Goal: Information Seeking & Learning: Learn about a topic

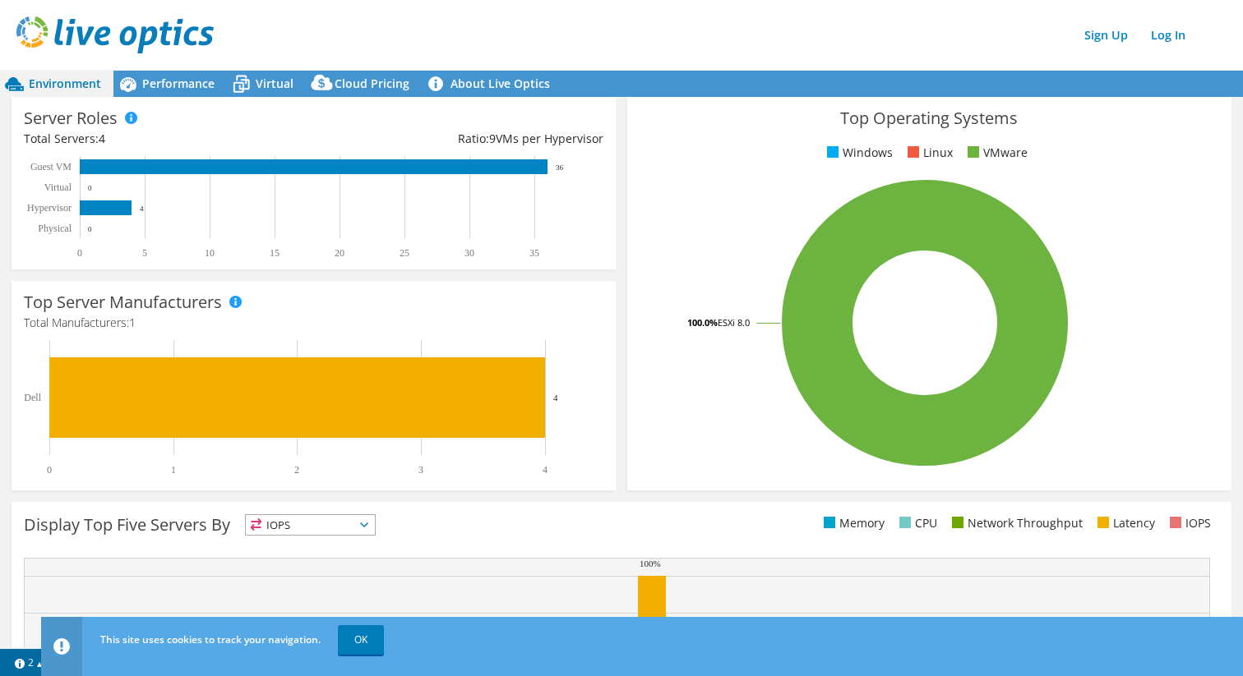
scroll to position [406, 0]
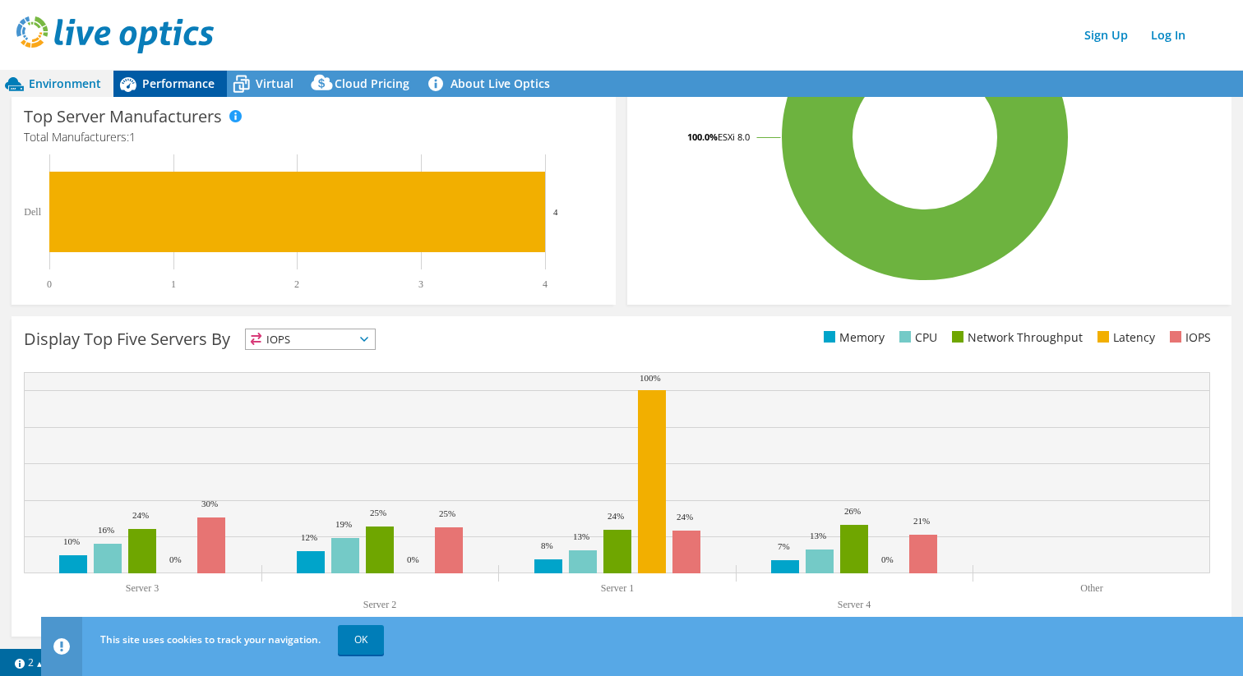
click at [182, 80] on span "Performance" at bounding box center [178, 84] width 72 height 16
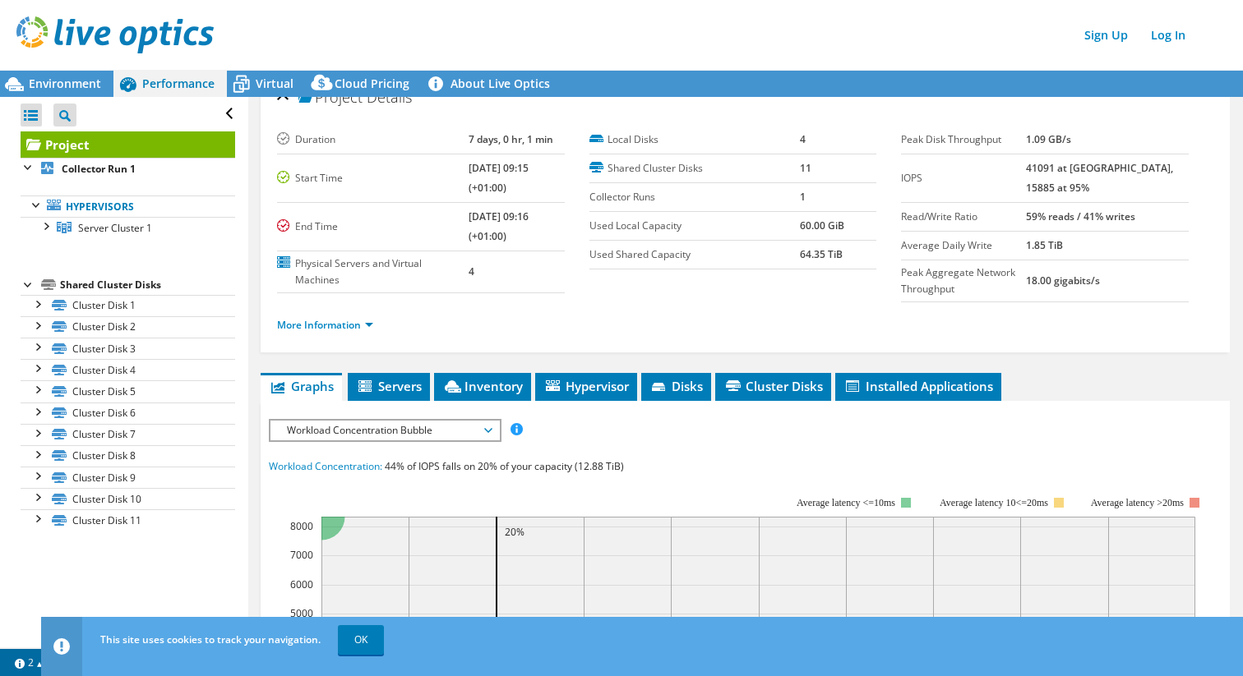
scroll to position [0, 0]
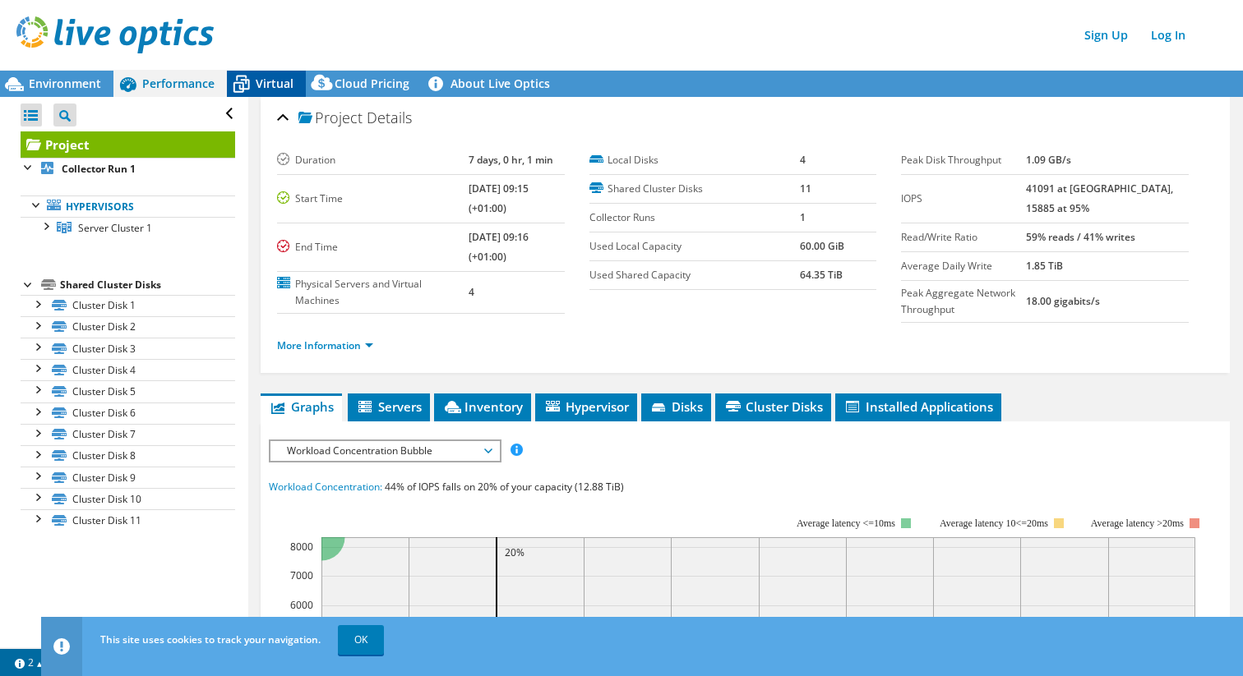
click at [265, 79] on span "Virtual" at bounding box center [275, 84] width 38 height 16
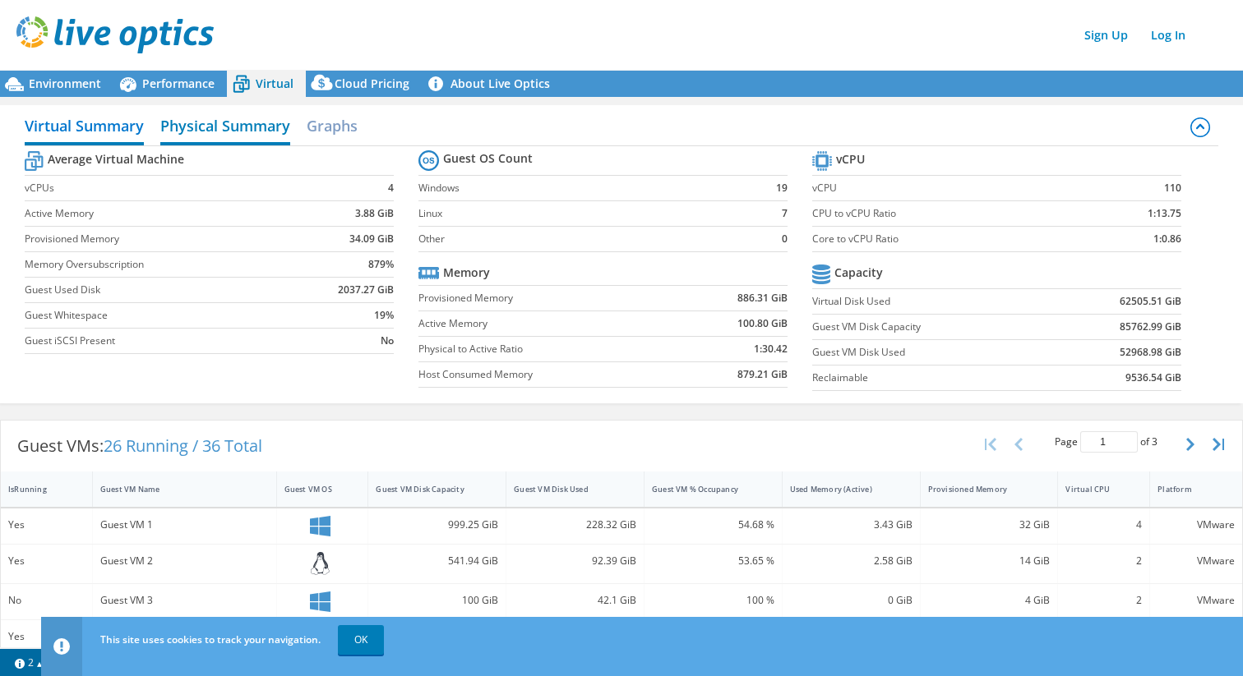
click at [254, 132] on h2 "Physical Summary" at bounding box center [225, 127] width 130 height 36
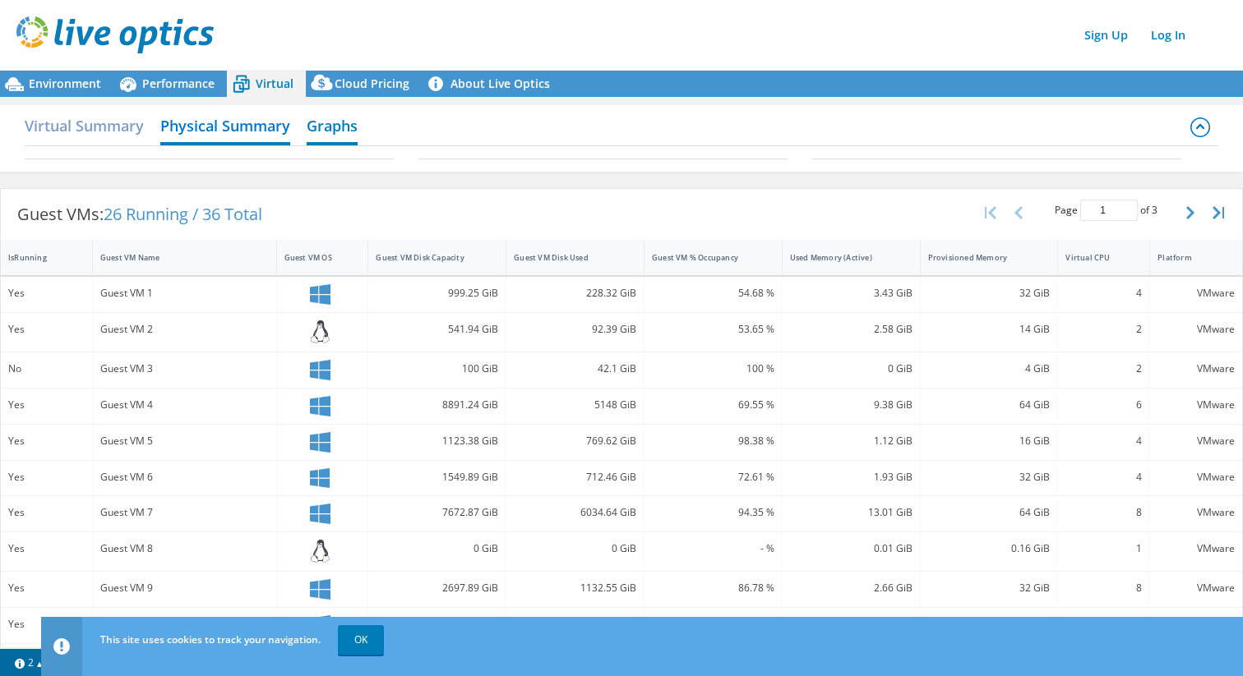
click at [335, 125] on h2 "Graphs" at bounding box center [332, 127] width 51 height 36
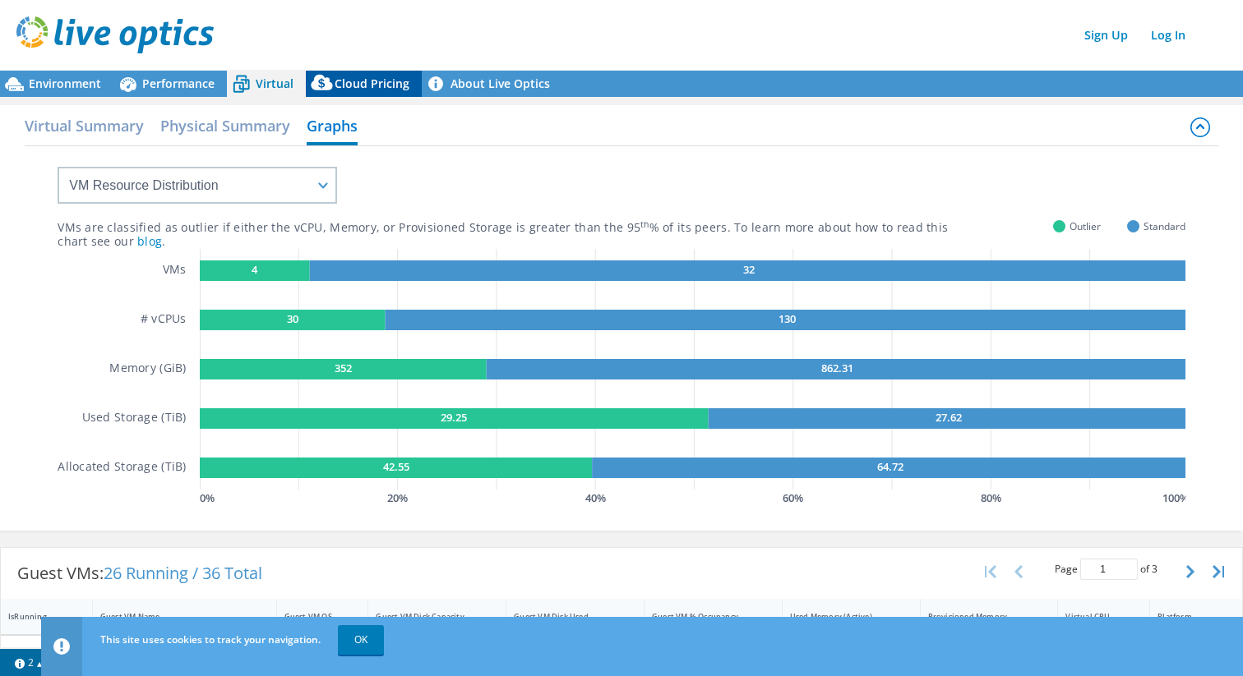
click at [382, 95] on div "Cloud Pricing" at bounding box center [364, 84] width 116 height 26
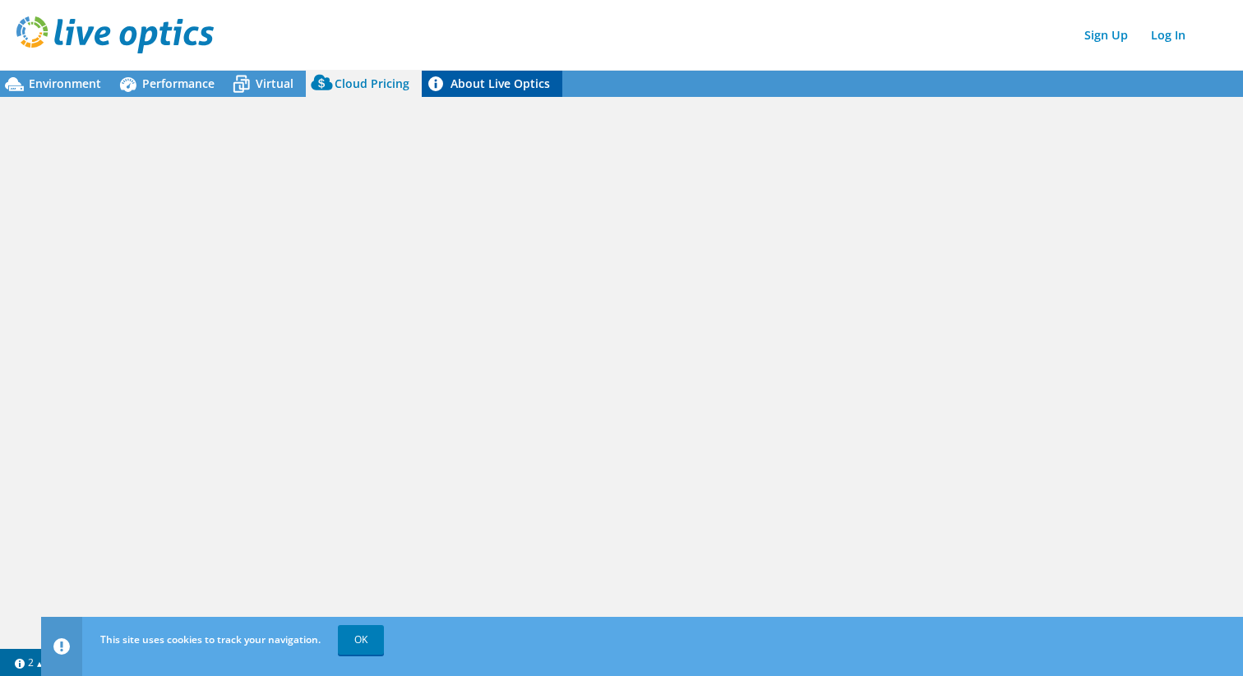
click at [497, 87] on link "About Live Optics" at bounding box center [492, 84] width 141 height 26
click at [256, 91] on div "Virtual" at bounding box center [266, 84] width 79 height 26
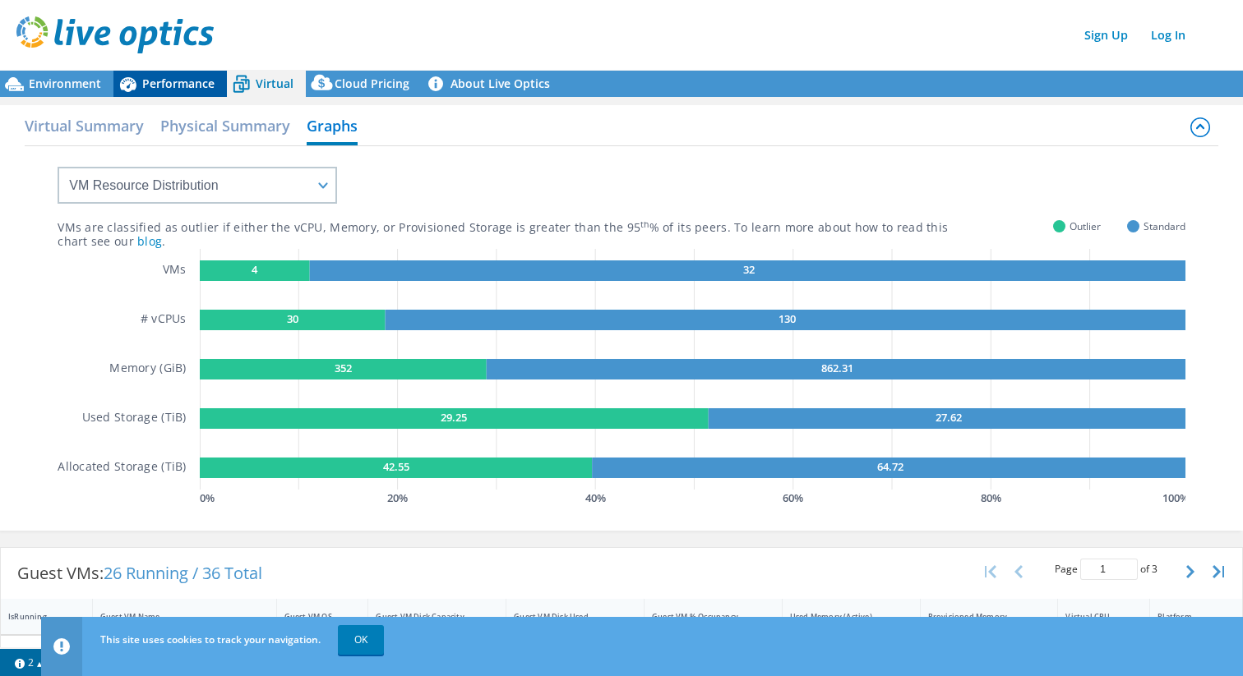
click at [173, 95] on div "Performance" at bounding box center [169, 84] width 113 height 26
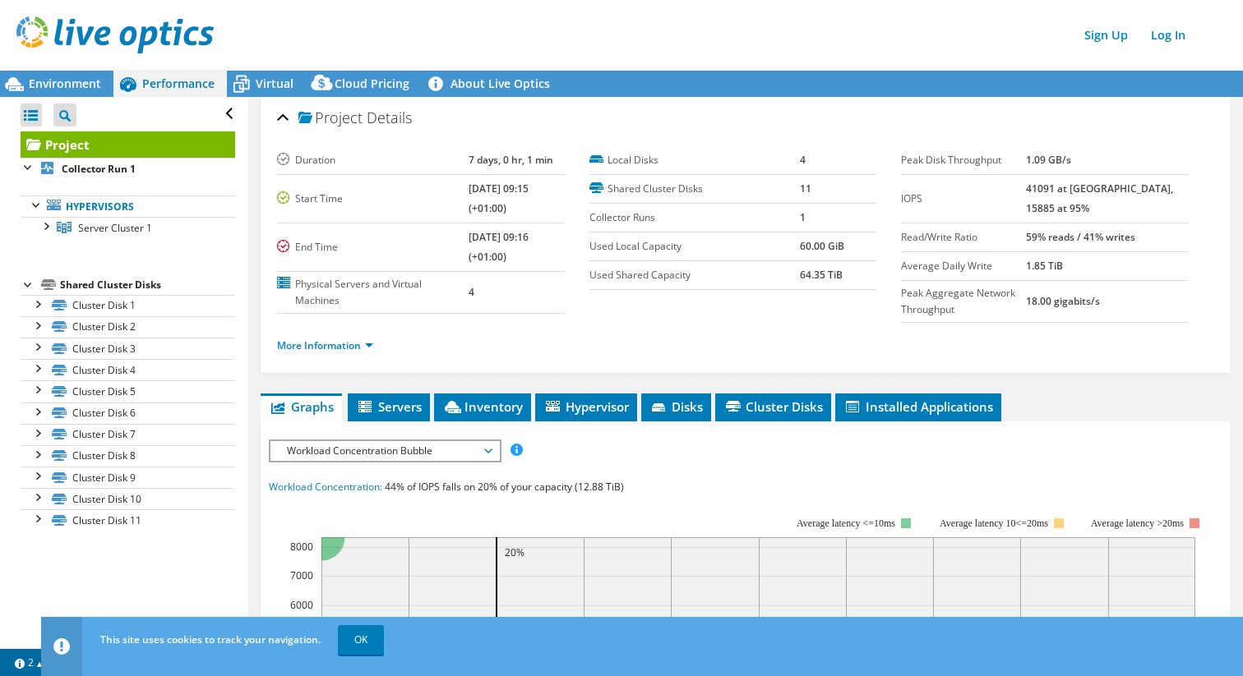
click at [405, 447] on span "Workload Concentration Bubble" at bounding box center [384, 451] width 211 height 20
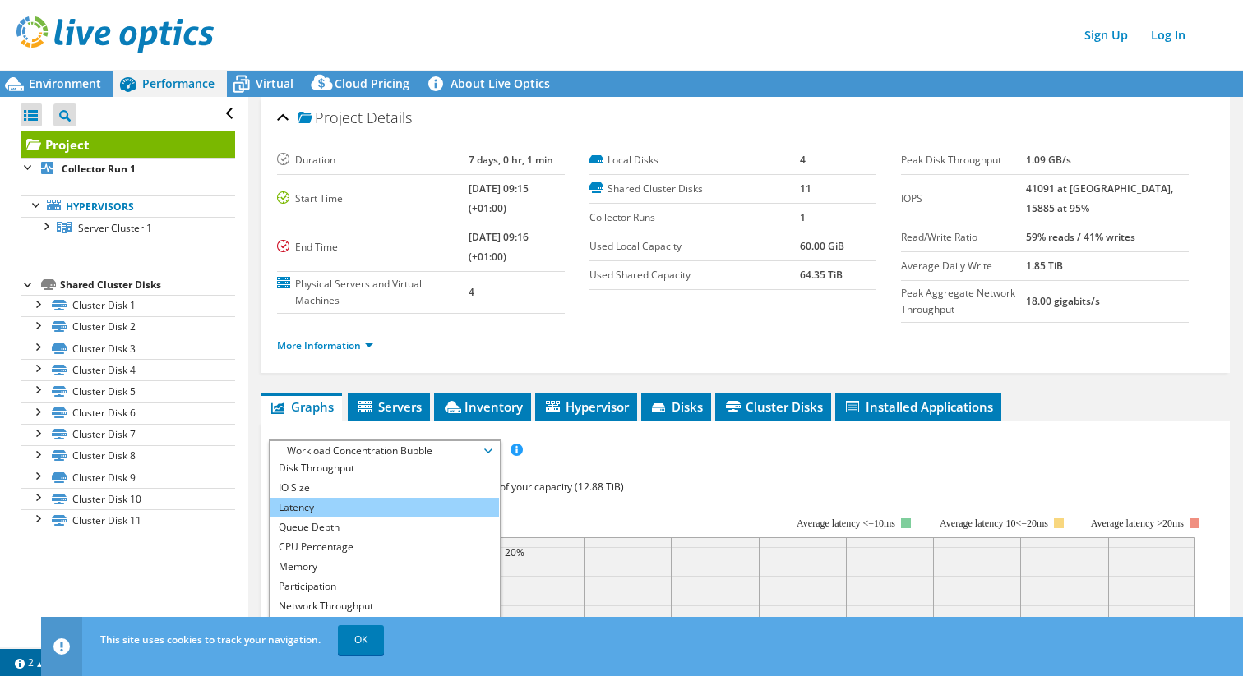
scroll to position [22, 0]
click at [385, 510] on li "Latency" at bounding box center [384, 507] width 228 height 20
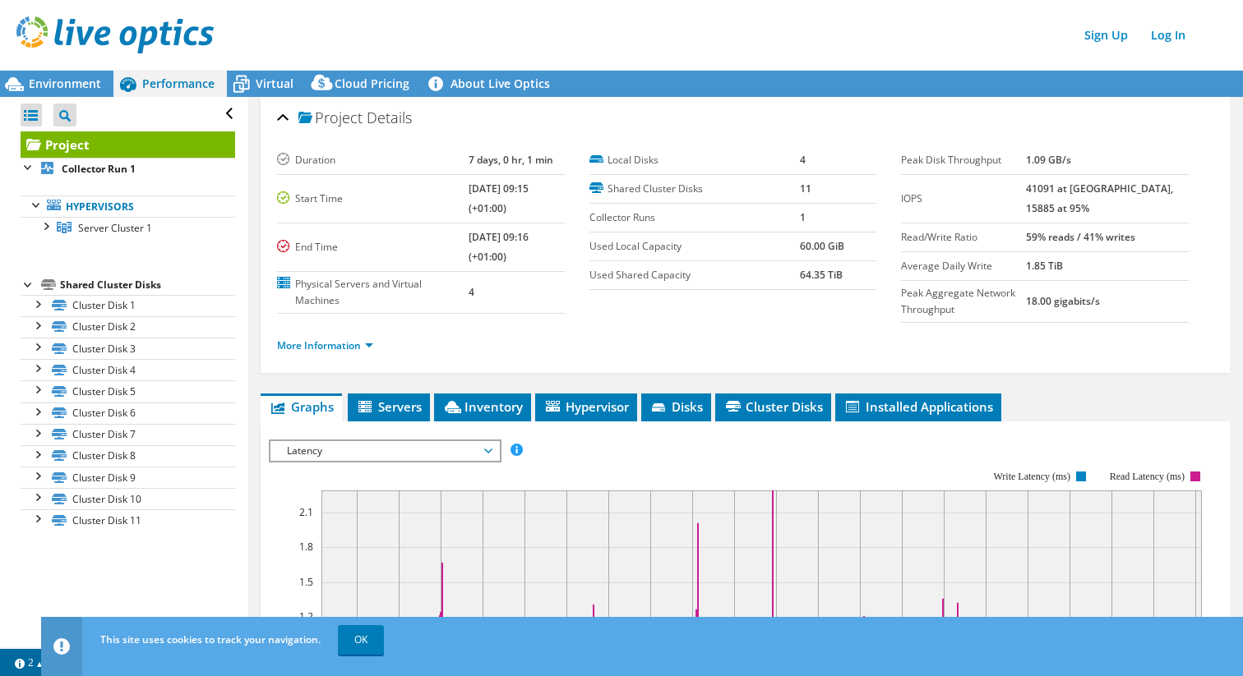
click at [352, 451] on span "Latency" at bounding box center [384, 451] width 211 height 20
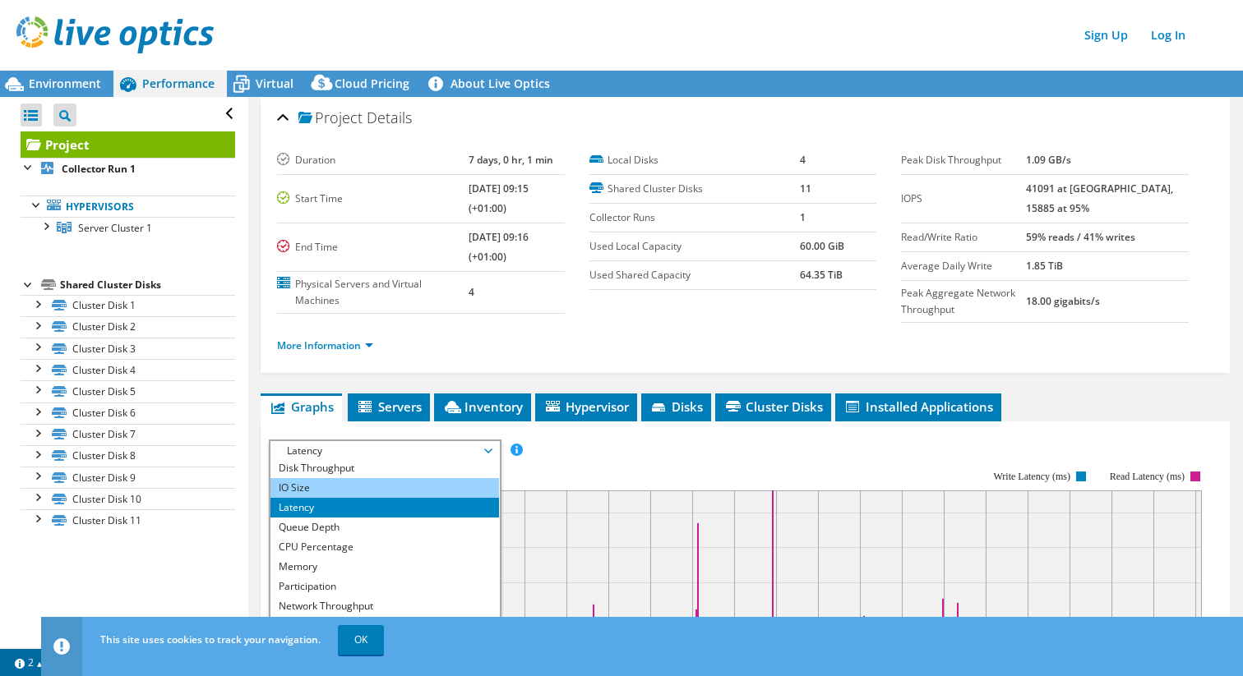
click at [318, 482] on li "IO Size" at bounding box center [384, 488] width 228 height 20
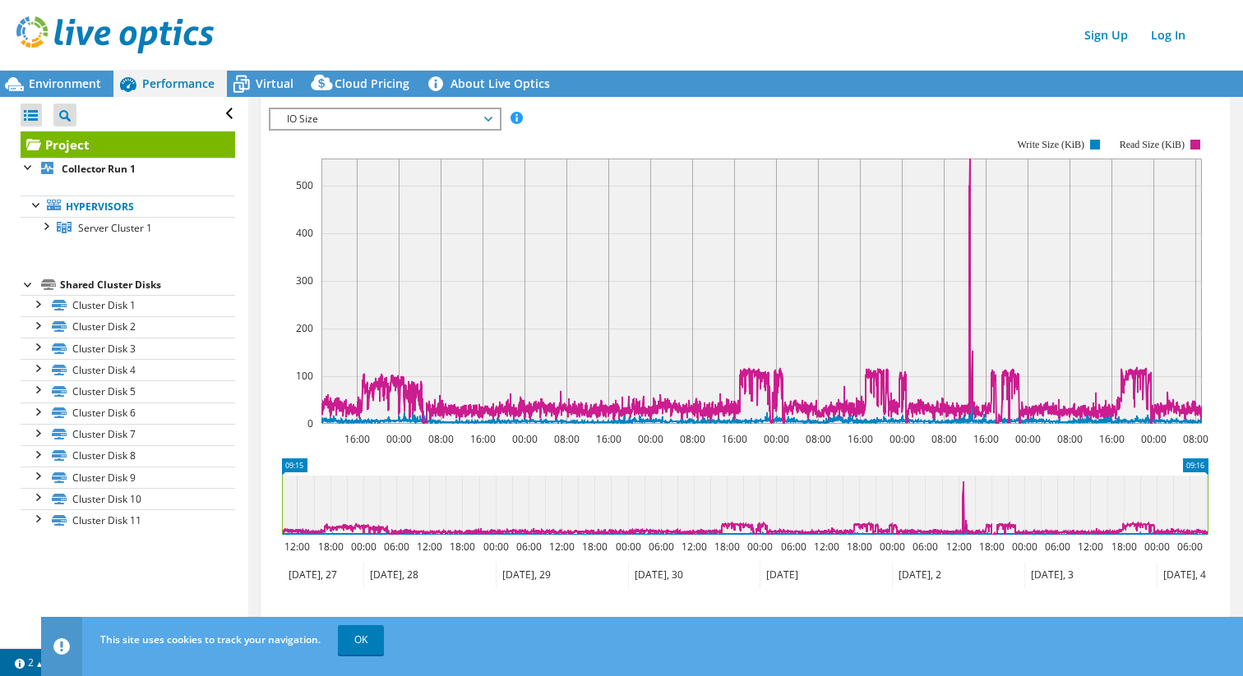
scroll to position [352, 0]
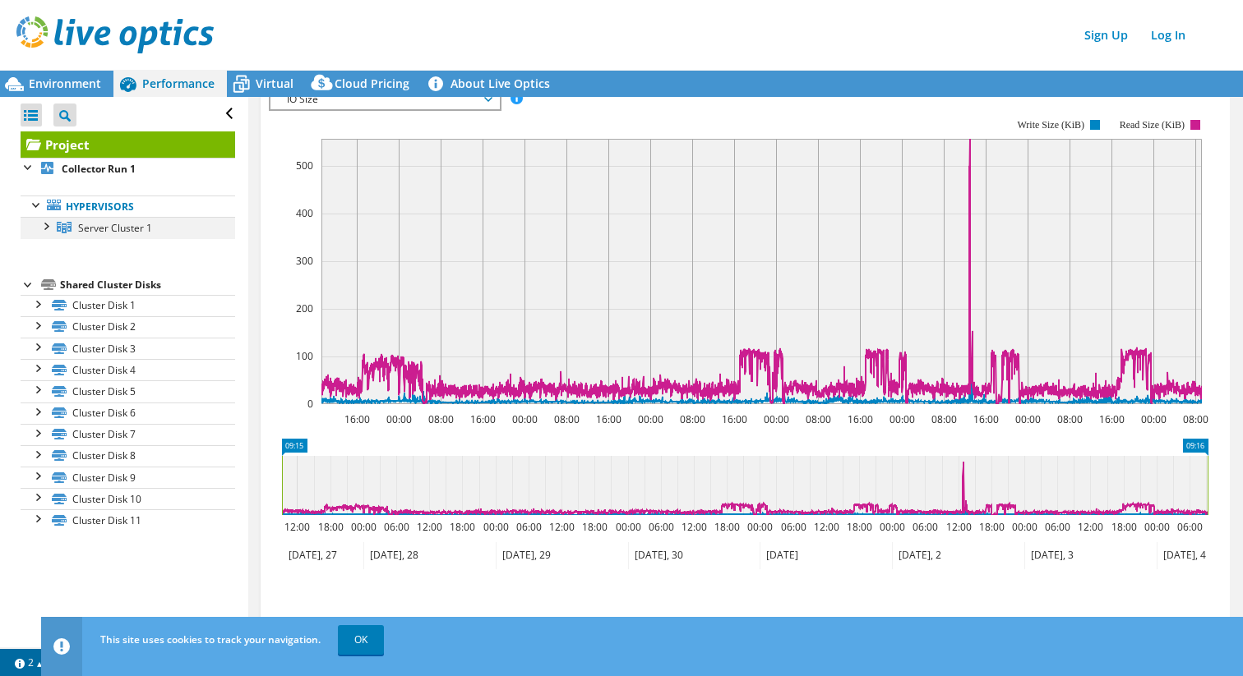
click at [46, 229] on div at bounding box center [45, 225] width 16 height 16
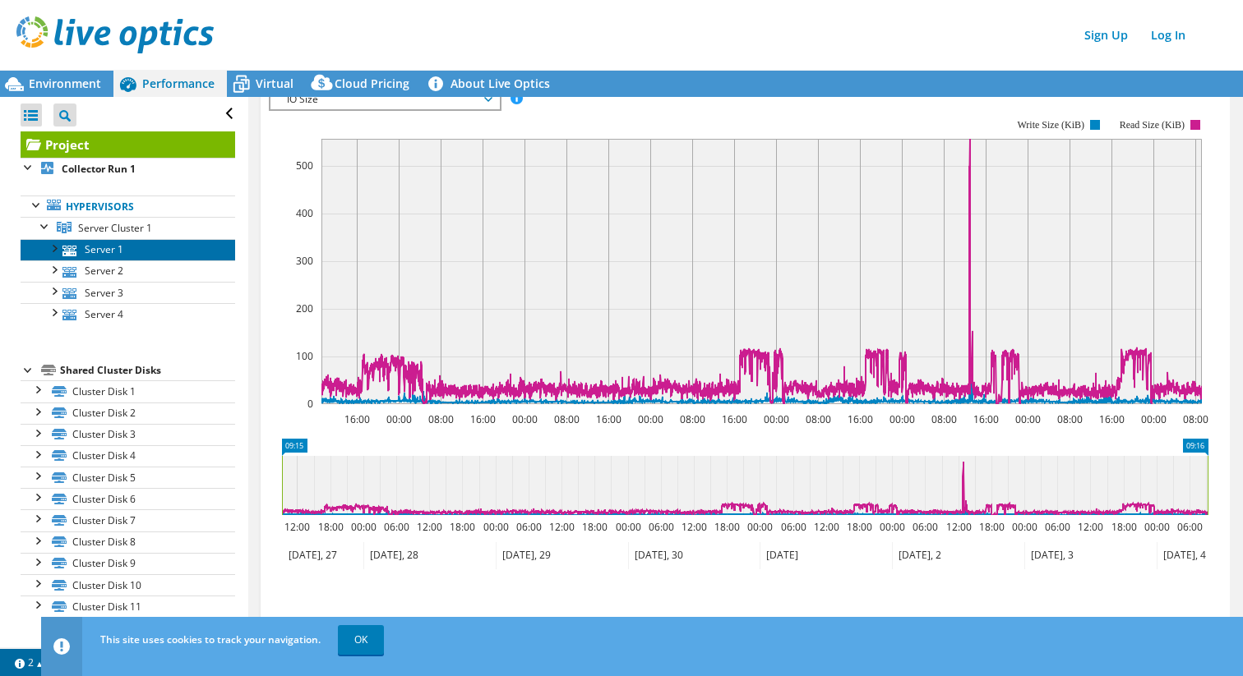
click at [107, 247] on link "Server 1" at bounding box center [128, 249] width 215 height 21
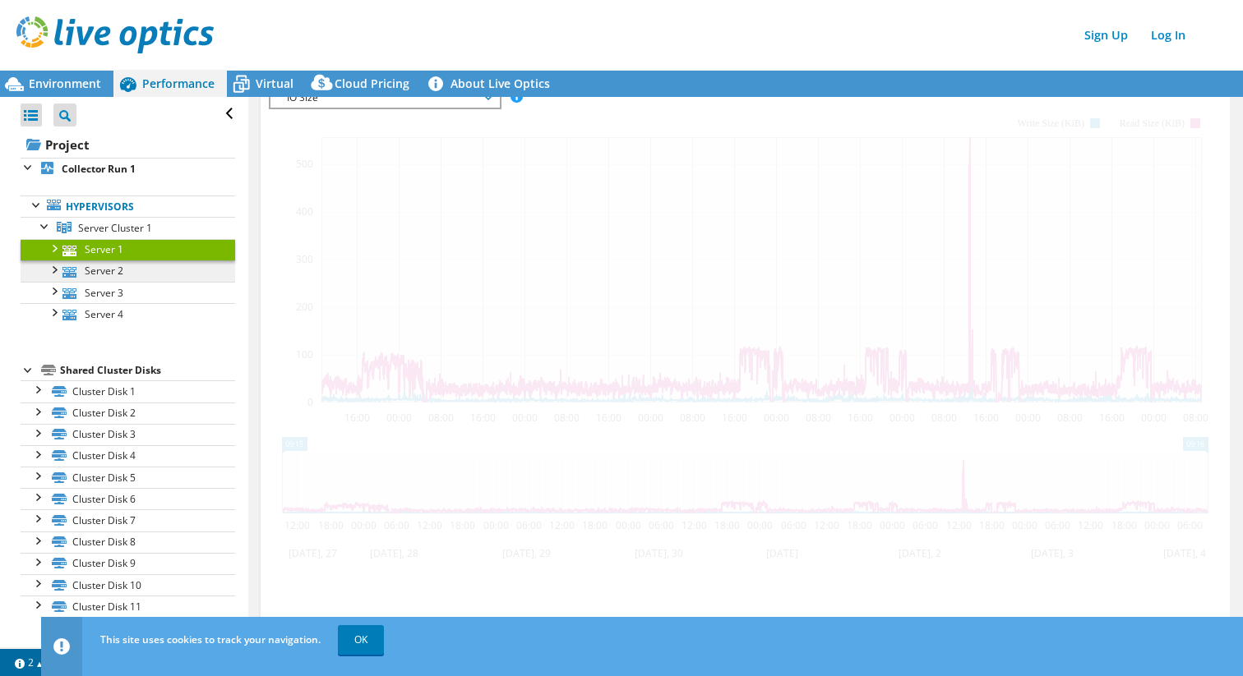
scroll to position [294, 0]
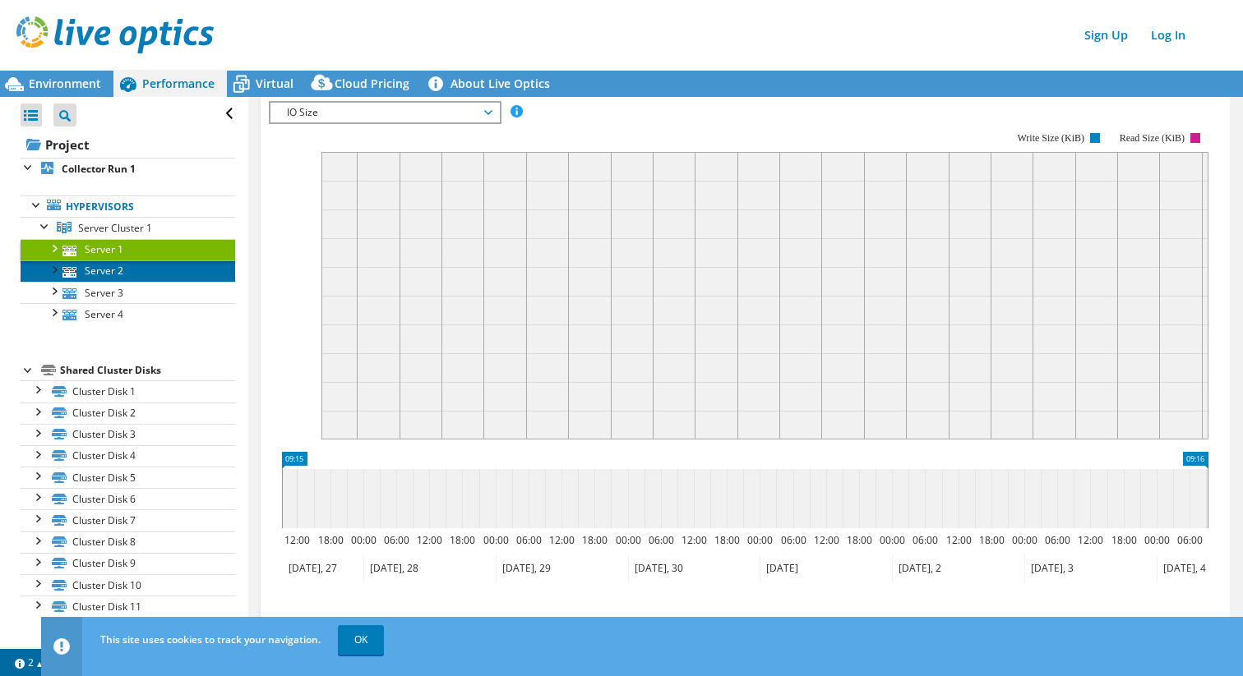
click at [119, 266] on link "Server 2" at bounding box center [128, 271] width 215 height 21
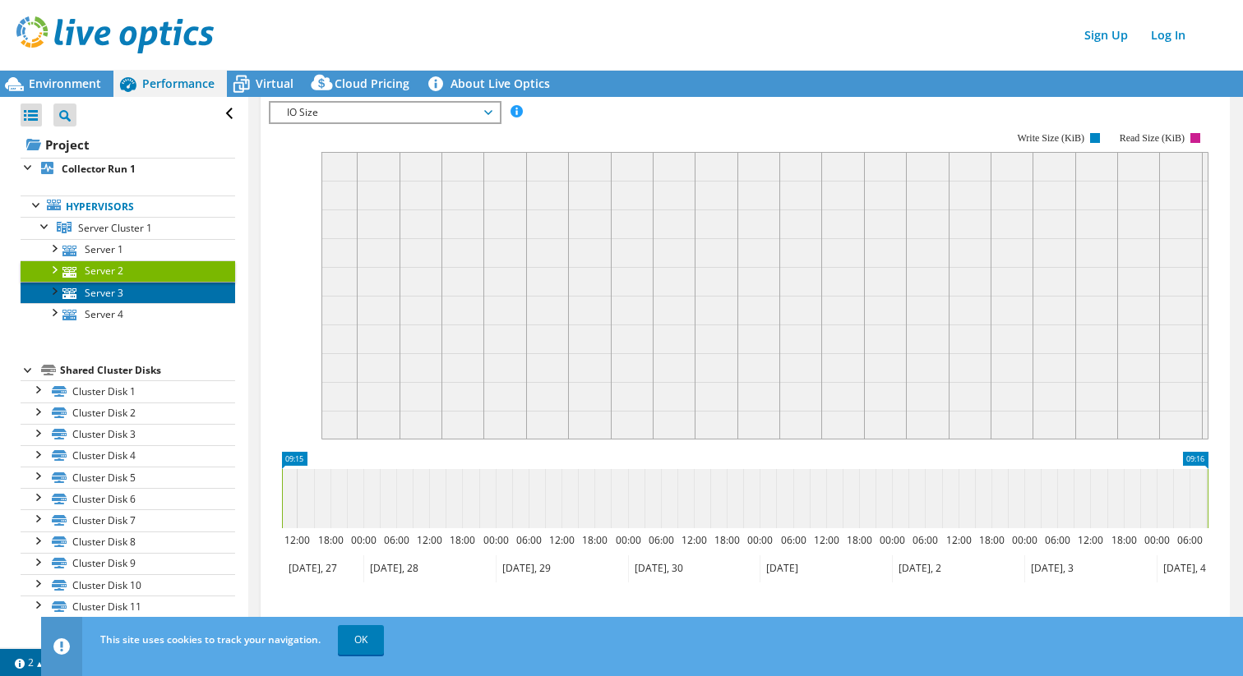
click at [110, 290] on link "Server 3" at bounding box center [128, 292] width 215 height 21
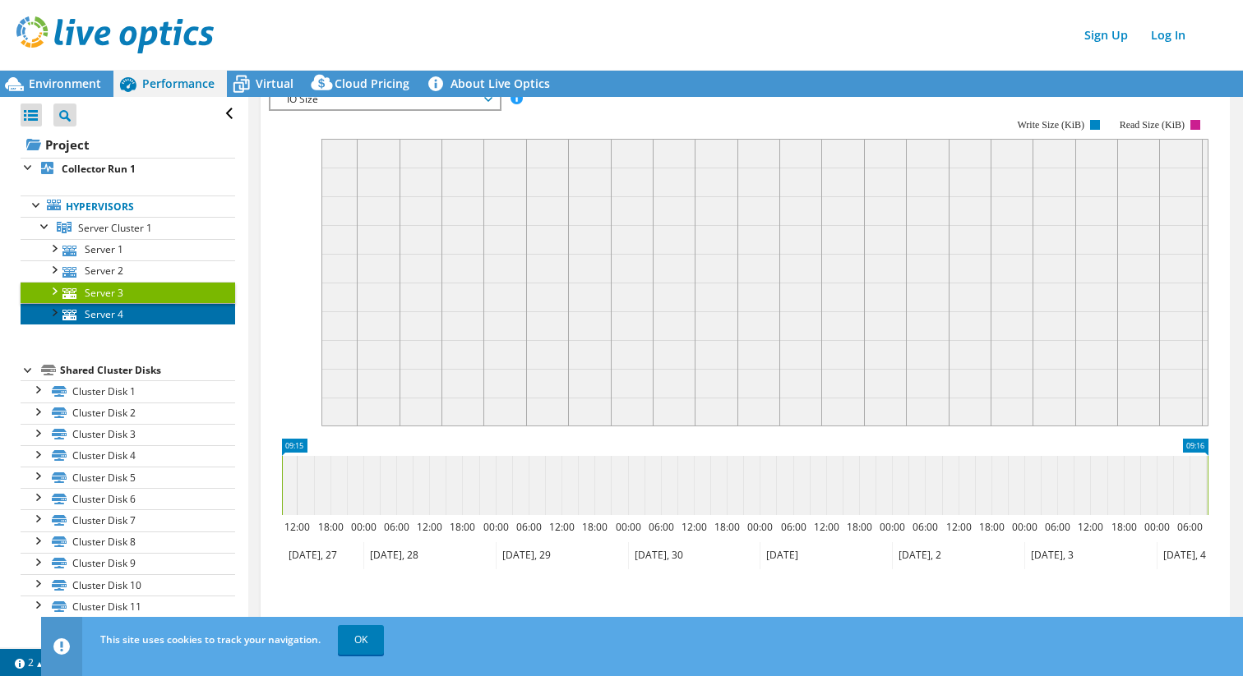
click at [102, 314] on link "Server 4" at bounding box center [128, 313] width 215 height 21
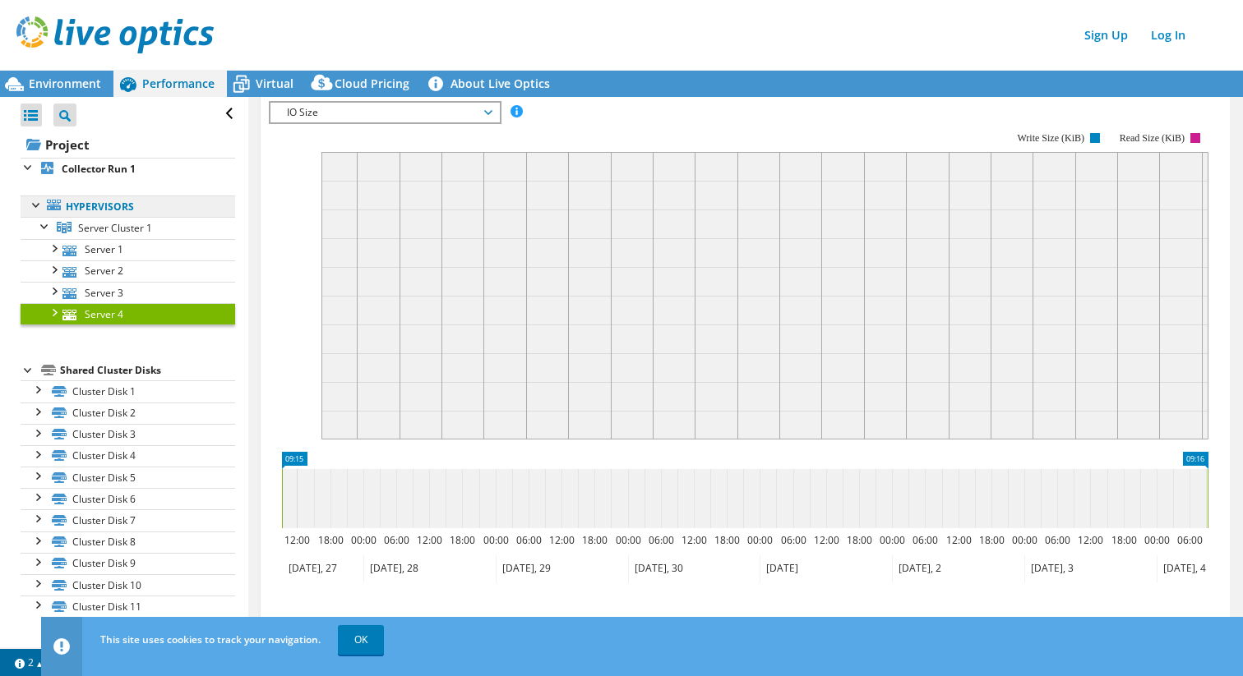
click at [95, 203] on link "Hypervisors" at bounding box center [128, 206] width 215 height 21
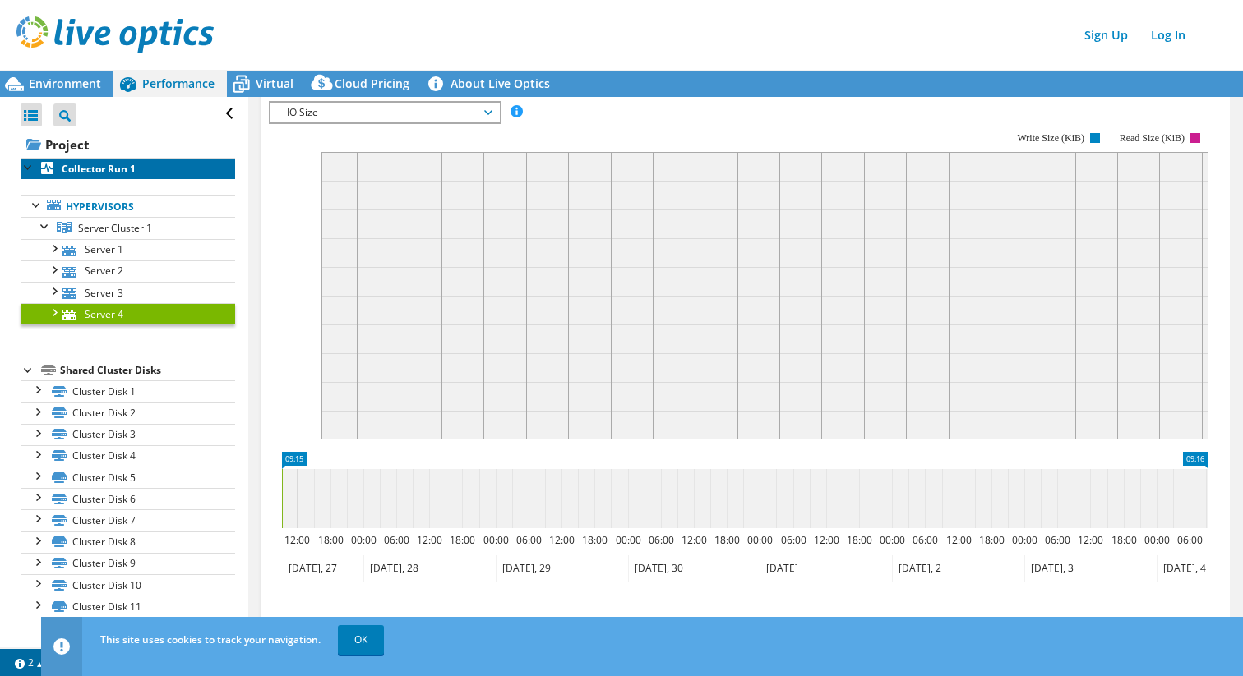
click at [103, 169] on b "Collector Run 1" at bounding box center [99, 169] width 74 height 14
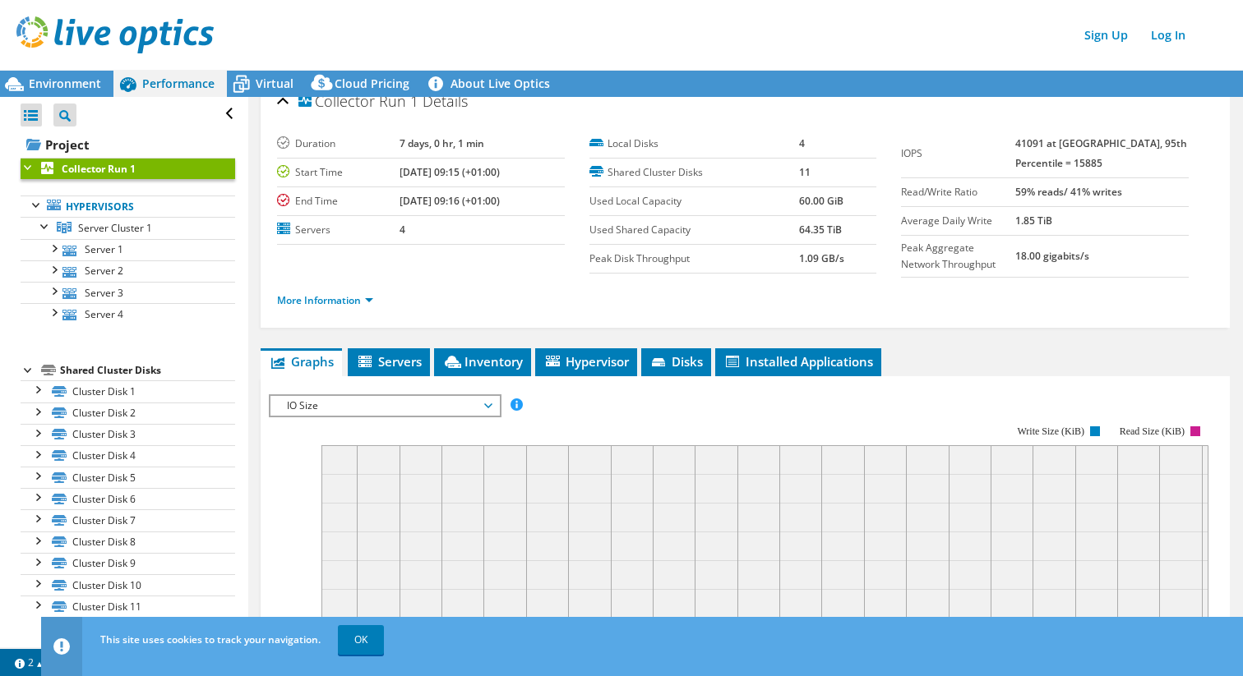
scroll to position [0, 0]
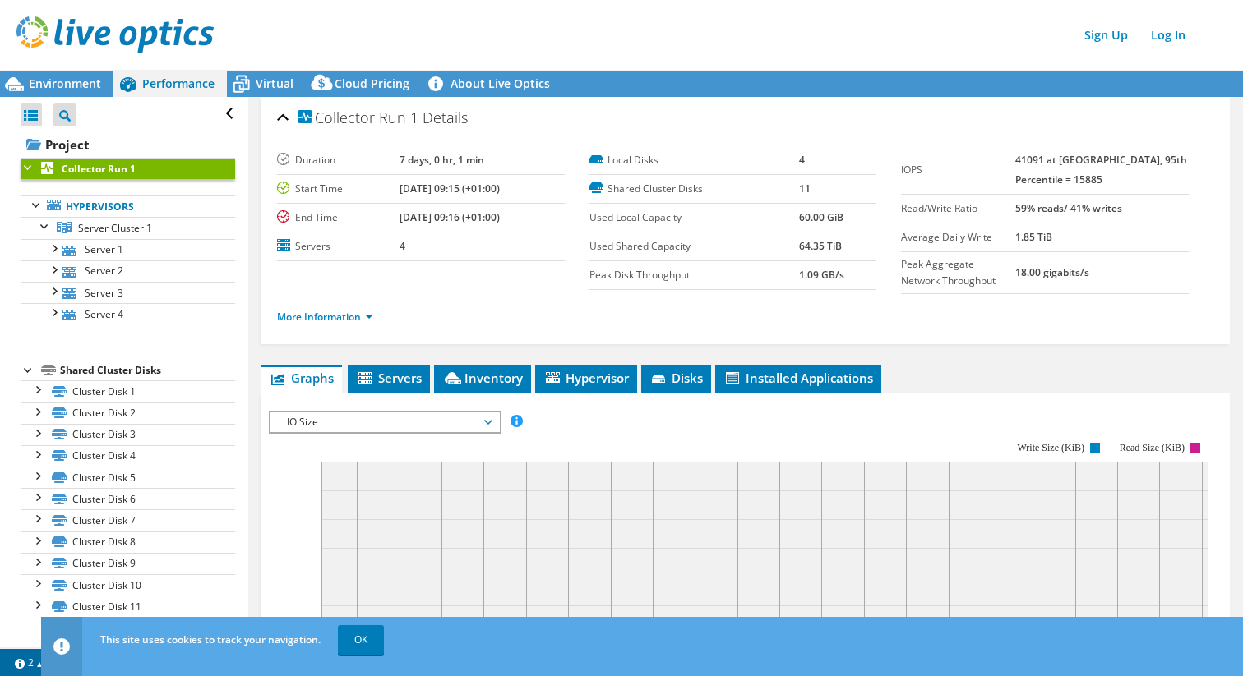
drag, startPoint x: 798, startPoint y: 219, endPoint x: 851, endPoint y: 216, distance: 52.7
click at [852, 217] on td "60.00 GiB" at bounding box center [838, 218] width 78 height 29
drag, startPoint x: 842, startPoint y: 215, endPoint x: 762, endPoint y: 215, distance: 79.7
click at [762, 215] on tr "Used Local Capacity 60.00 GiB" at bounding box center [732, 218] width 287 height 29
click at [801, 219] on b "60.00 GiB" at bounding box center [821, 217] width 44 height 14
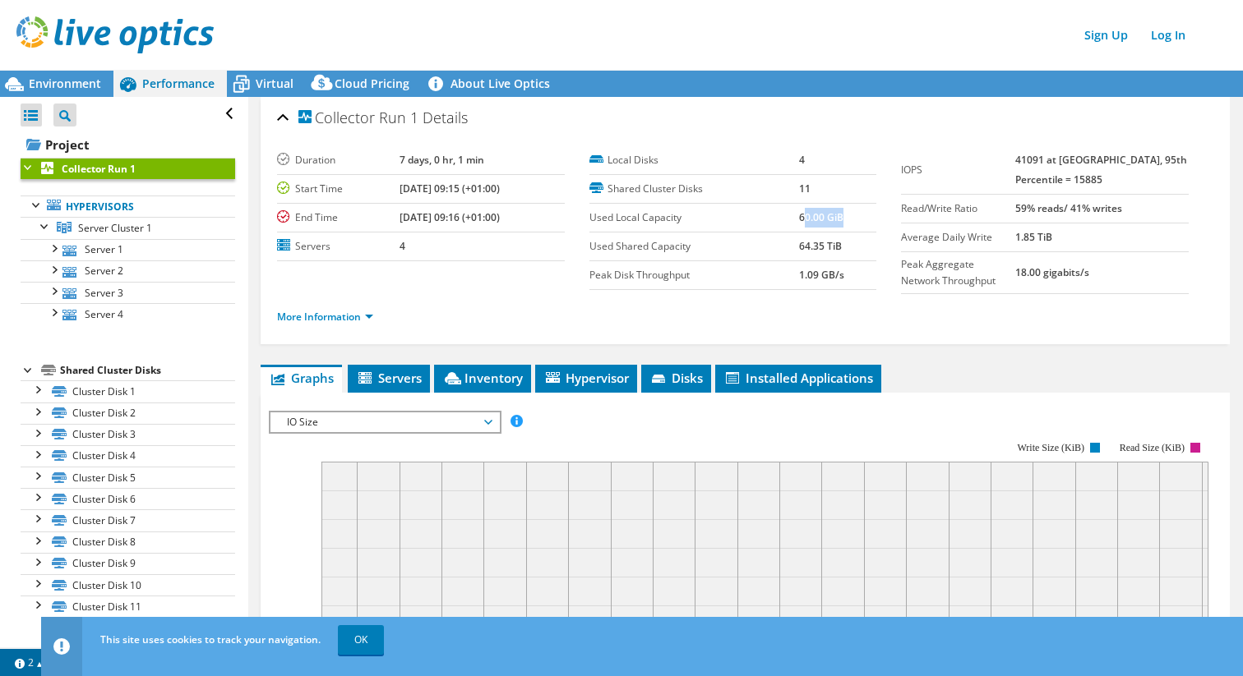
drag, startPoint x: 804, startPoint y: 217, endPoint x: 856, endPoint y: 214, distance: 51.9
click at [856, 214] on td "60.00 GiB" at bounding box center [838, 218] width 78 height 29
drag, startPoint x: 851, startPoint y: 215, endPoint x: 750, endPoint y: 211, distance: 100.4
click at [750, 211] on tr "Used Local Capacity 60.00 GiB" at bounding box center [732, 218] width 287 height 29
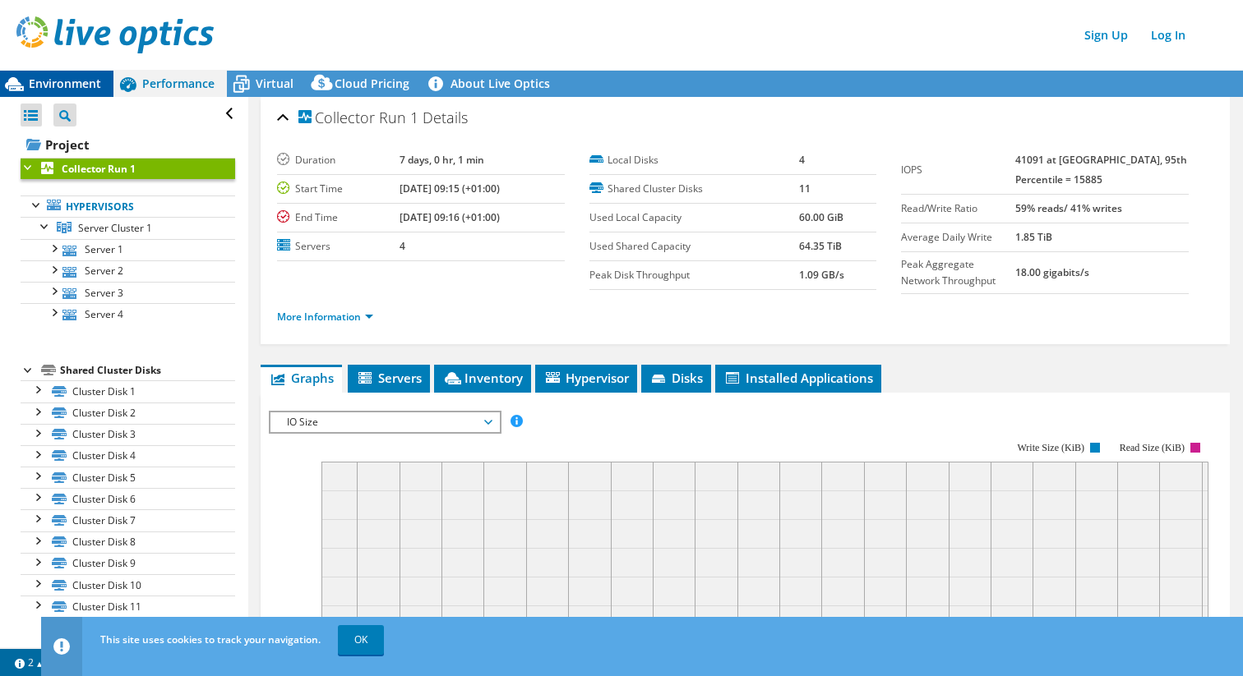
click at [44, 88] on span "Environment" at bounding box center [65, 84] width 72 height 16
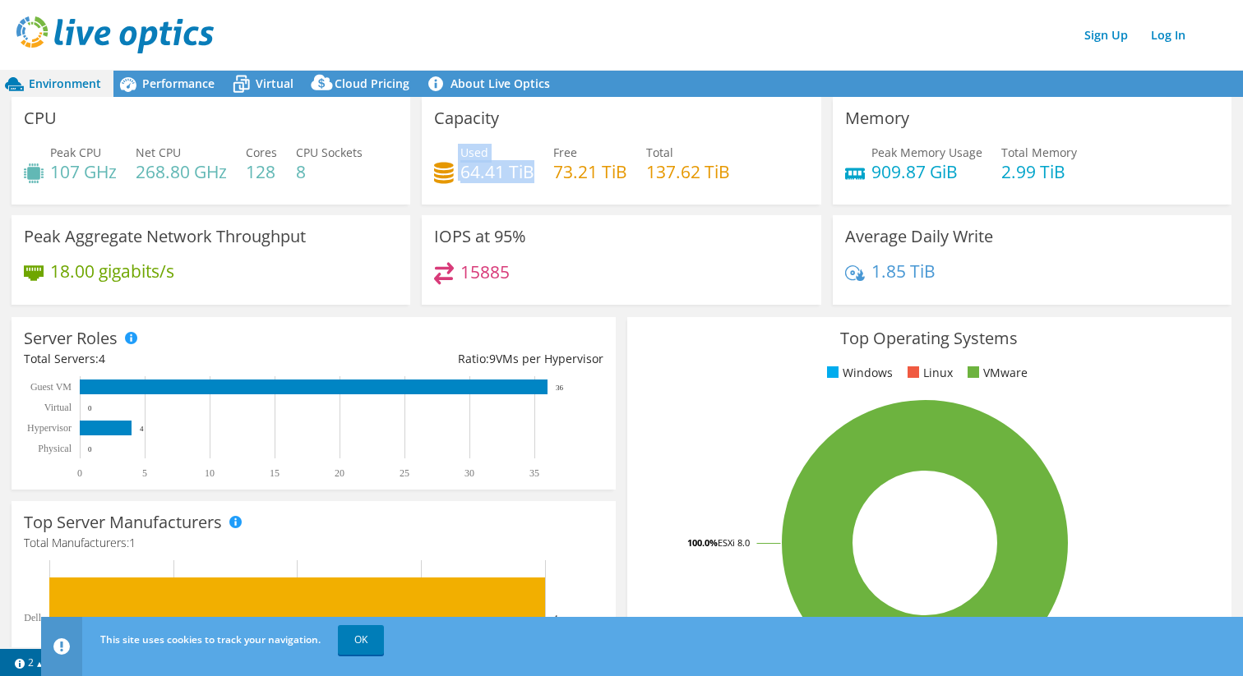
drag, startPoint x: 503, startPoint y: 173, endPoint x: 434, endPoint y: 173, distance: 69.0
click at [434, 173] on div "Used 64.41 TiB" at bounding box center [484, 162] width 100 height 37
click at [522, 187] on div "Used 64.41 TiB Free 73.21 TiB Total 137.62 TiB" at bounding box center [621, 170] width 374 height 53
drag, startPoint x: 736, startPoint y: 174, endPoint x: 466, endPoint y: 159, distance: 270.9
click at [466, 159] on div "Used 64.41 TiB Free 73.21 TiB Total 137.62 TiB" at bounding box center [621, 170] width 374 height 53
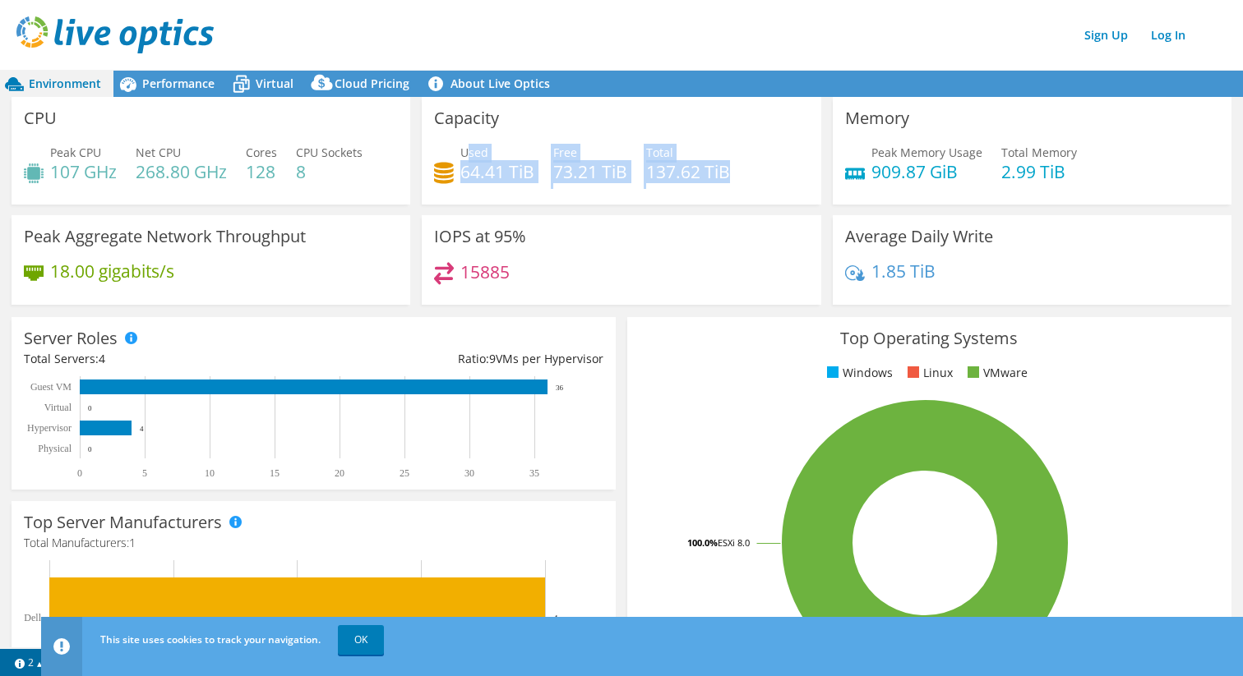
click at [473, 157] on span "Used" at bounding box center [474, 153] width 28 height 16
drag, startPoint x: 677, startPoint y: 155, endPoint x: 656, endPoint y: 153, distance: 21.5
click at [676, 155] on div "Total 137.62 TiB" at bounding box center [688, 162] width 84 height 37
drag, startPoint x: 645, startPoint y: 152, endPoint x: 760, endPoint y: 138, distance: 115.9
click at [741, 168] on div "Used 64.41 TiB Free 73.21 TiB Total 137.62 TiB" at bounding box center [621, 170] width 374 height 53
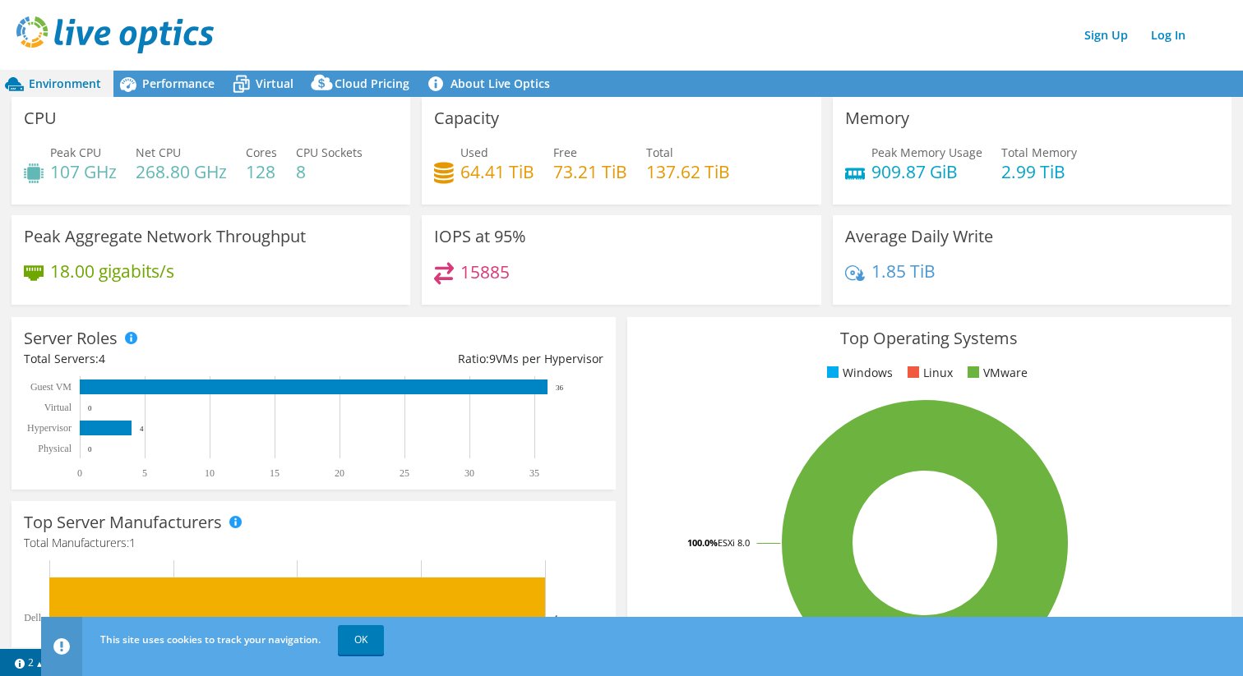
click at [758, 136] on div "Capacity Used 64.41 TiB Free 73.21 TiB Total 137.62 TiB" at bounding box center [621, 151] width 399 height 108
drag, startPoint x: 532, startPoint y: 168, endPoint x: 449, endPoint y: 148, distance: 85.5
click at [449, 148] on div "Used 64.41 TiB" at bounding box center [484, 162] width 100 height 37
click at [111, 426] on rect at bounding box center [106, 428] width 52 height 15
